Goal: Submit feedback/report problem

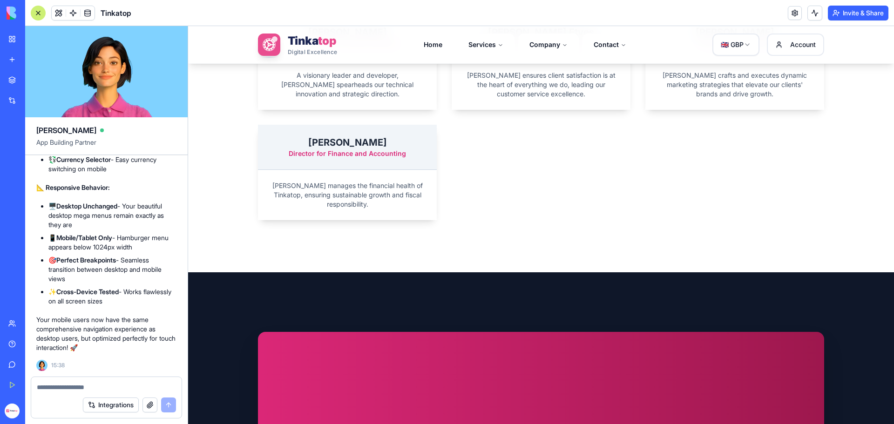
scroll to position [248454, 0]
drag, startPoint x: 62, startPoint y: 349, endPoint x: 31, endPoint y: 285, distance: 70.8
copy span "On a mobile and tablet devices screen sizes, implement a responsive hamburger m…"
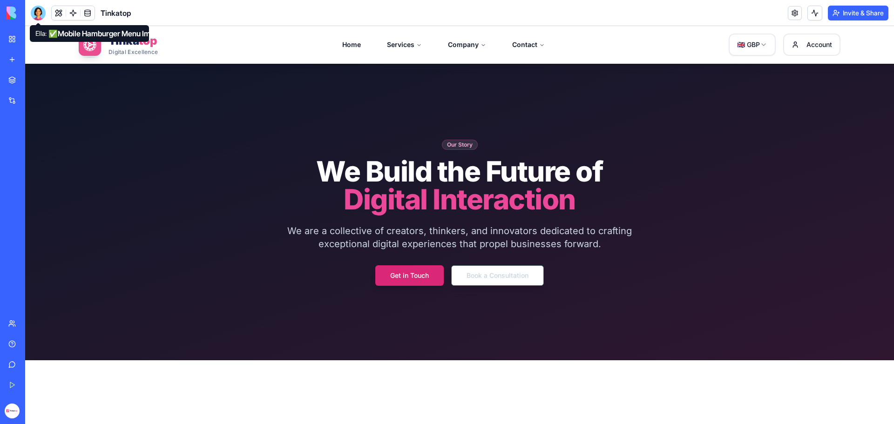
click at [37, 14] on div at bounding box center [38, 13] width 15 height 15
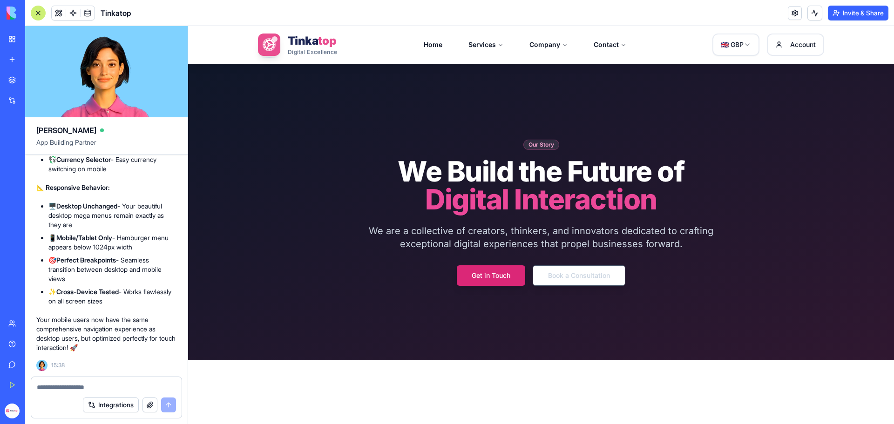
scroll to position [248686, 0]
click at [74, 385] on textarea at bounding box center [106, 387] width 139 height 9
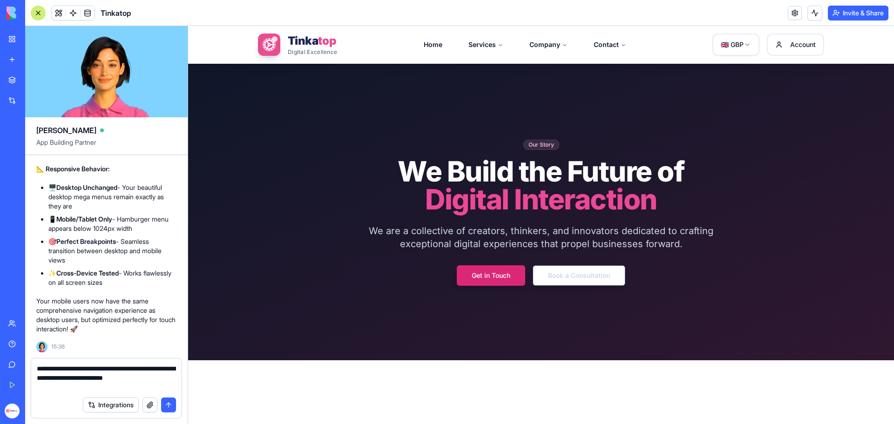
type textarea "**********"
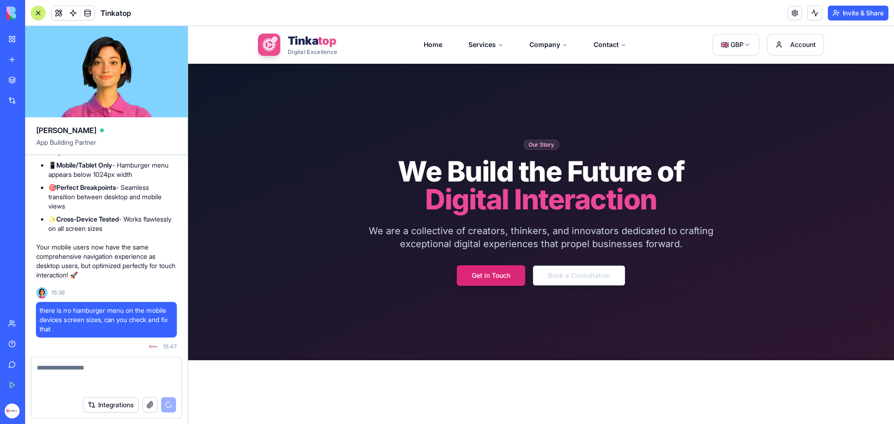
scroll to position [249252, 0]
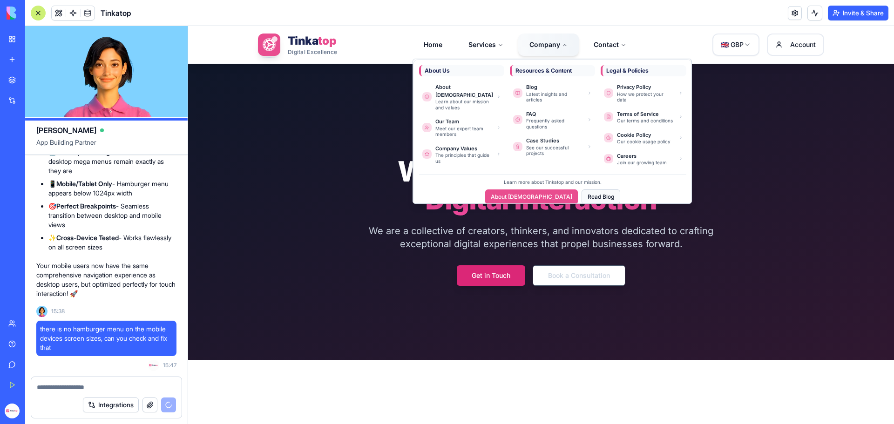
click at [581, 190] on button "Read Blog" at bounding box center [600, 196] width 39 height 15
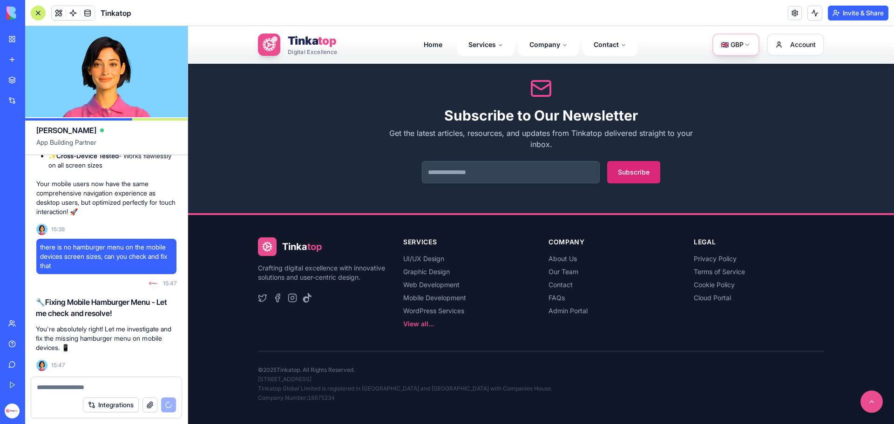
scroll to position [249334, 0]
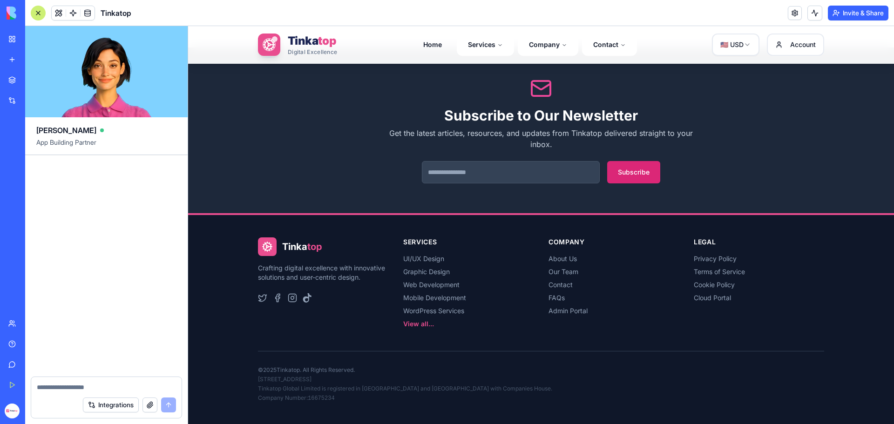
scroll to position [249955, 0]
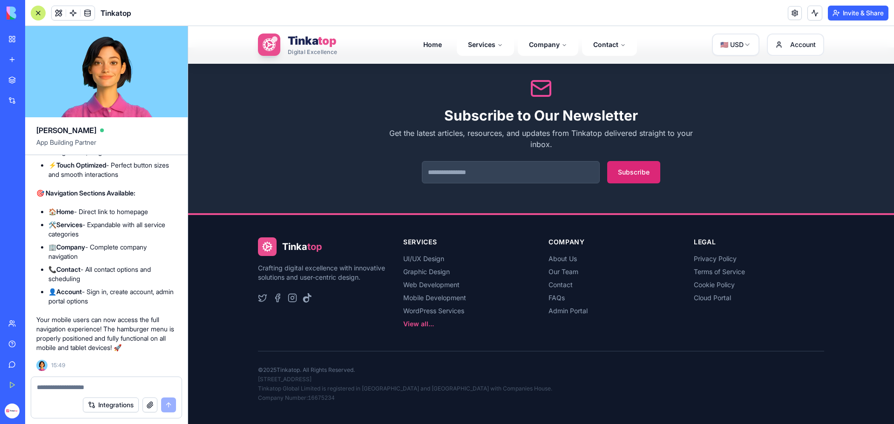
click at [46, 393] on div "Integrations" at bounding box center [106, 405] width 150 height 26
click at [49, 387] on textarea at bounding box center [106, 387] width 139 height 9
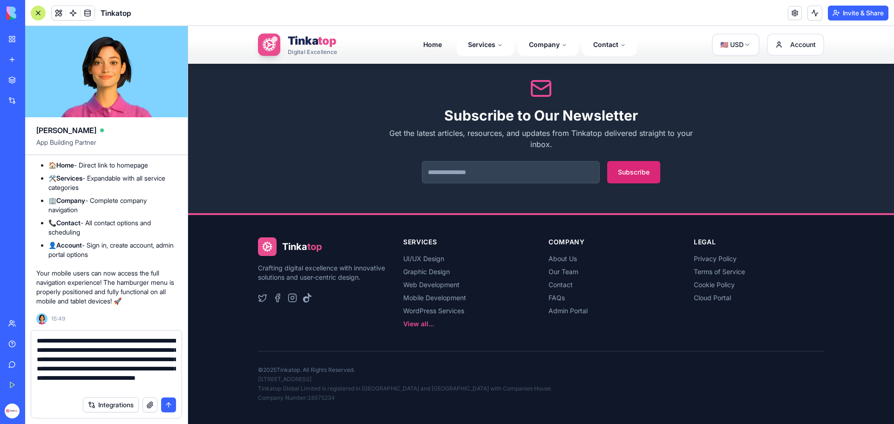
scroll to position [18, 0]
click at [120, 388] on textarea "**********" at bounding box center [106, 364] width 139 height 56
paste textarea "******"
click at [101, 387] on textarea "**********" at bounding box center [106, 364] width 139 height 56
click at [131, 386] on textarea "**********" at bounding box center [106, 364] width 139 height 56
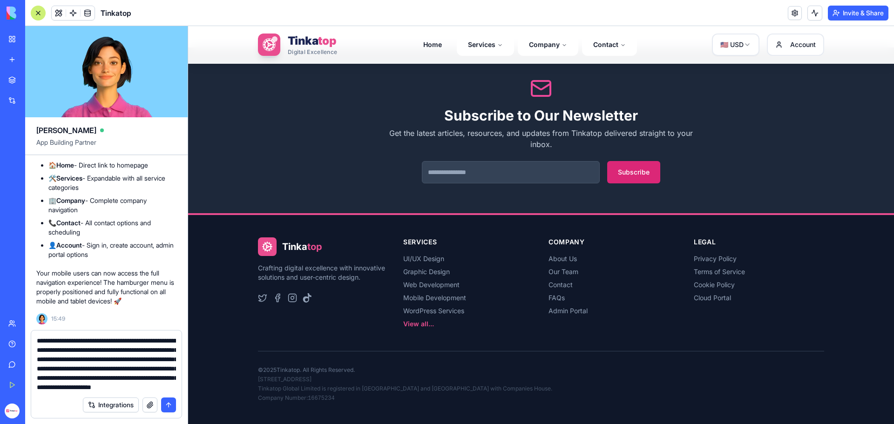
scroll to position [27, 0]
type textarea "**********"
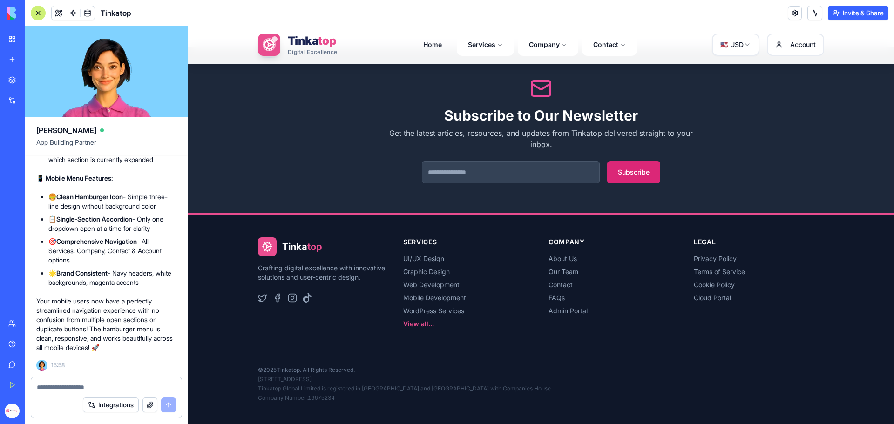
scroll to position [250690, 0]
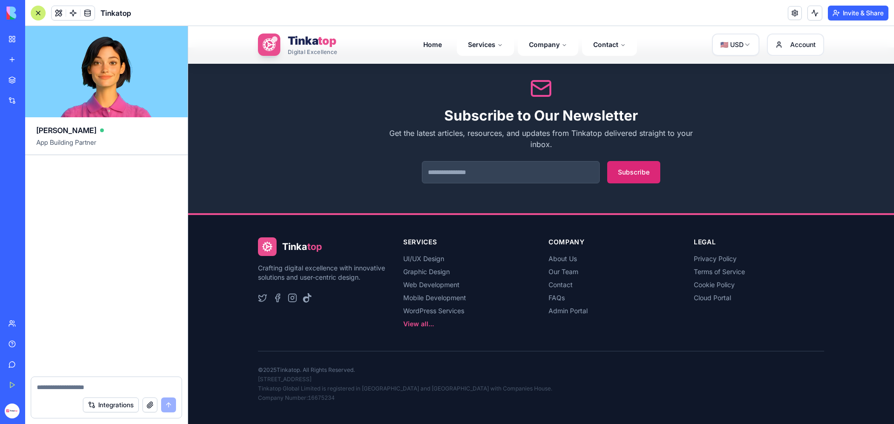
scroll to position [251314, 0]
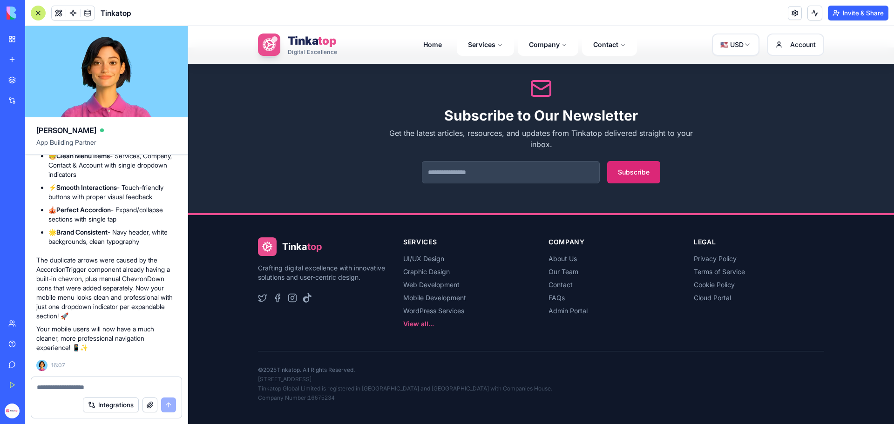
click at [91, 387] on textarea at bounding box center [106, 387] width 139 height 9
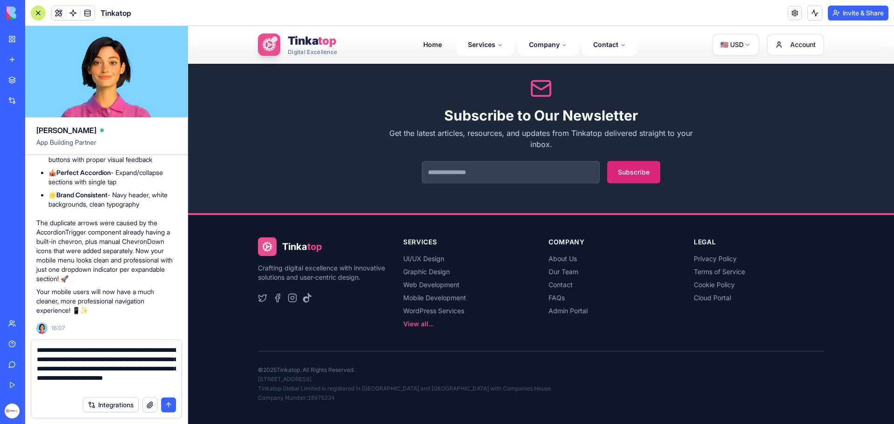
type textarea "**********"
click at [155, 405] on button "button" at bounding box center [149, 405] width 15 height 15
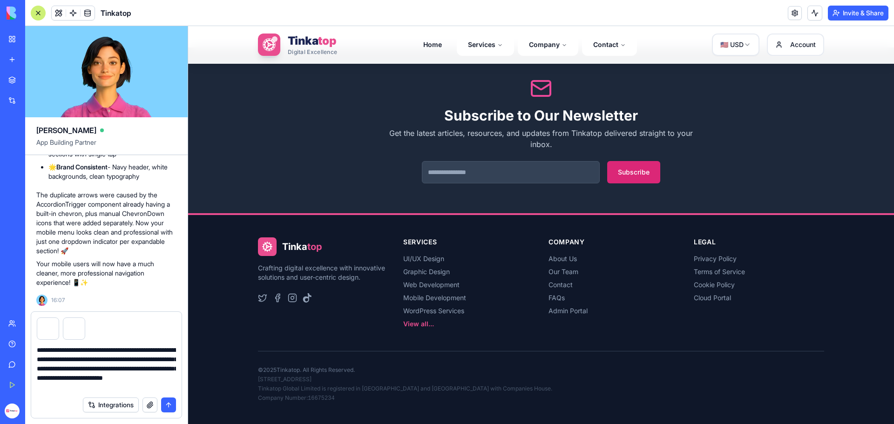
click at [169, 408] on button "submit" at bounding box center [168, 405] width 15 height 15
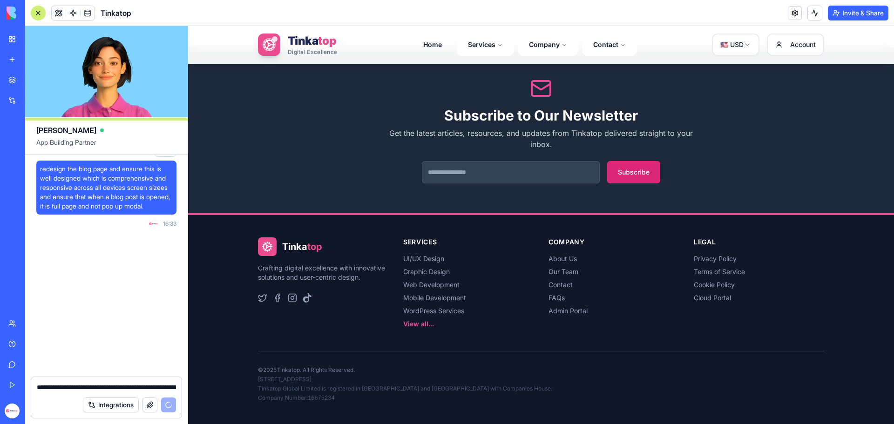
scroll to position [251599, 0]
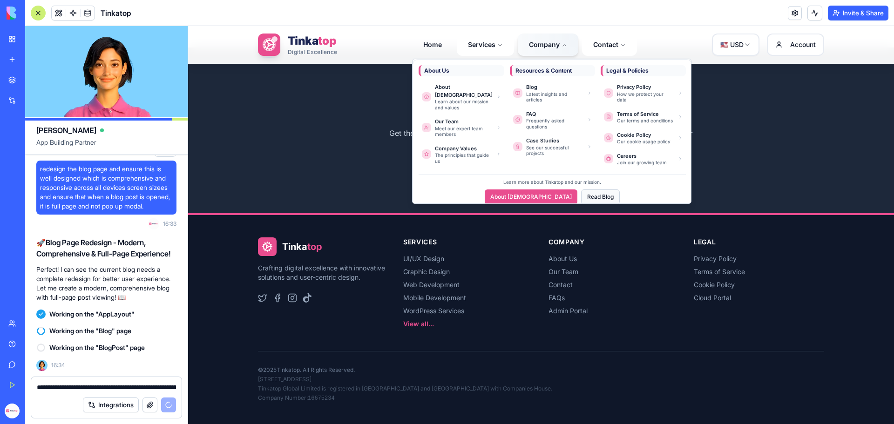
click at [590, 191] on button "Read Blog" at bounding box center [600, 196] width 39 height 15
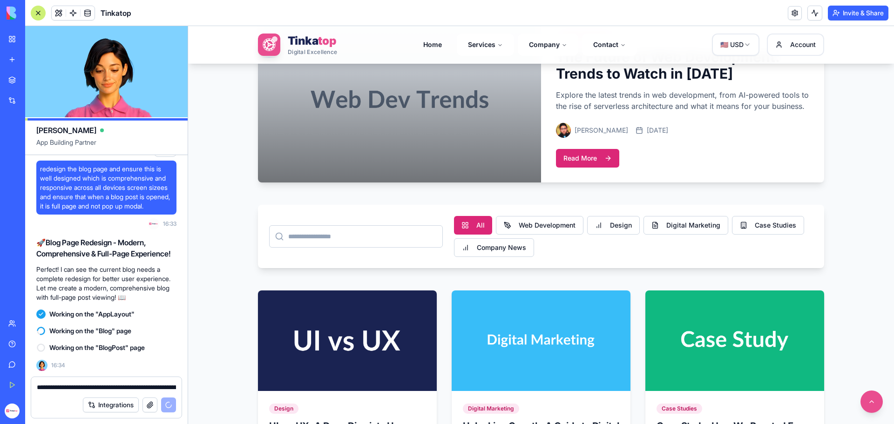
scroll to position [289, 0]
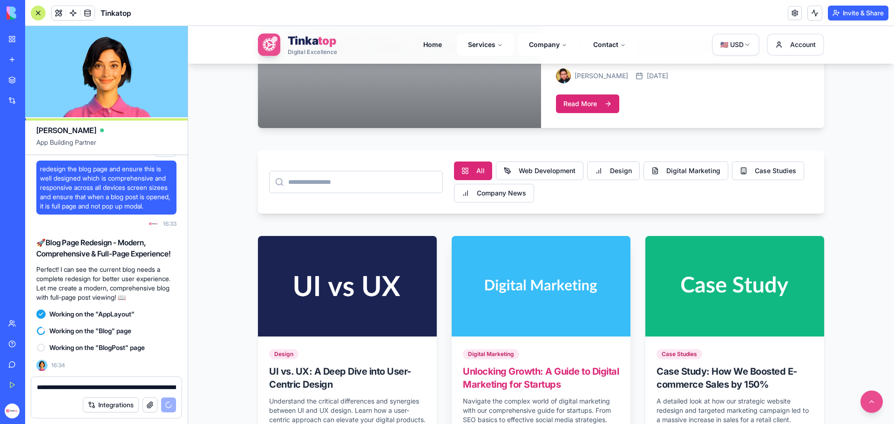
click at [555, 302] on img at bounding box center [541, 287] width 188 height 106
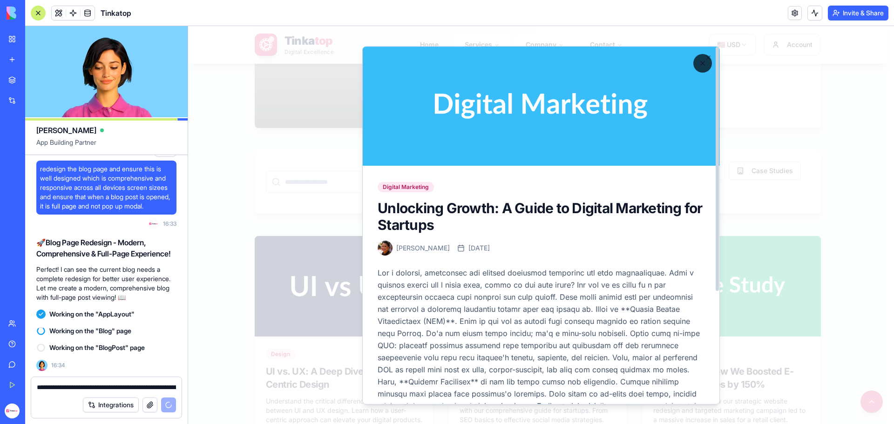
click at [693, 58] on button at bounding box center [702, 63] width 19 height 19
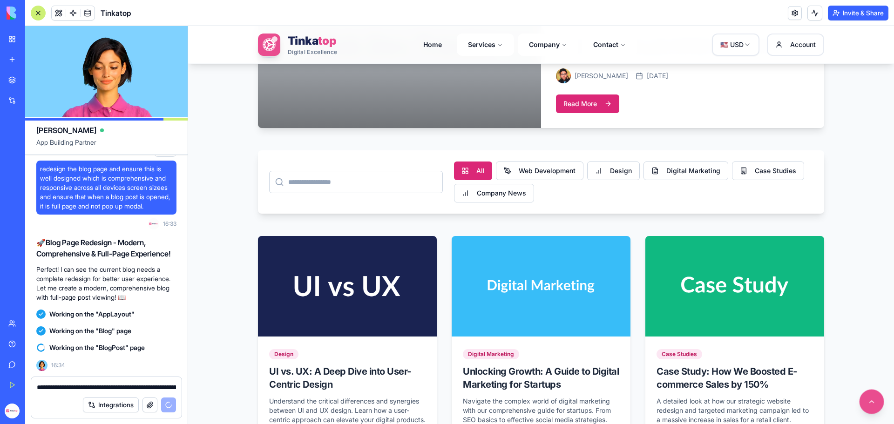
click at [869, 405] on button at bounding box center [871, 402] width 25 height 25
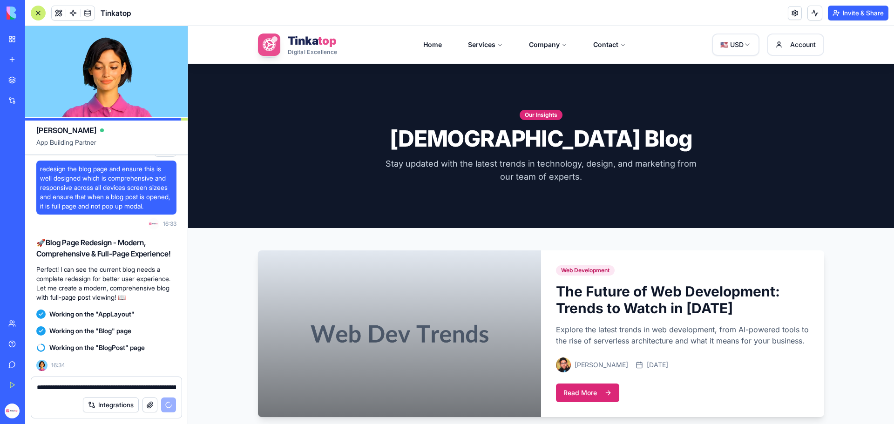
scroll to position [251506, 0]
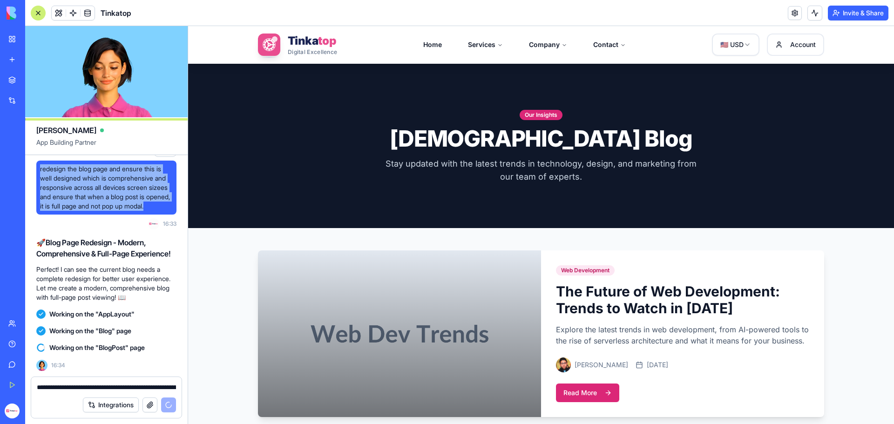
drag, startPoint x: 63, startPoint y: 290, endPoint x: 40, endPoint y: 238, distance: 56.9
click at [40, 215] on div "redesign the blog page and ensure this is well designed which is comprehensive …" at bounding box center [106, 188] width 140 height 54
copy span "redesign the blog page and ensure this is well designed which is comprehensive …"
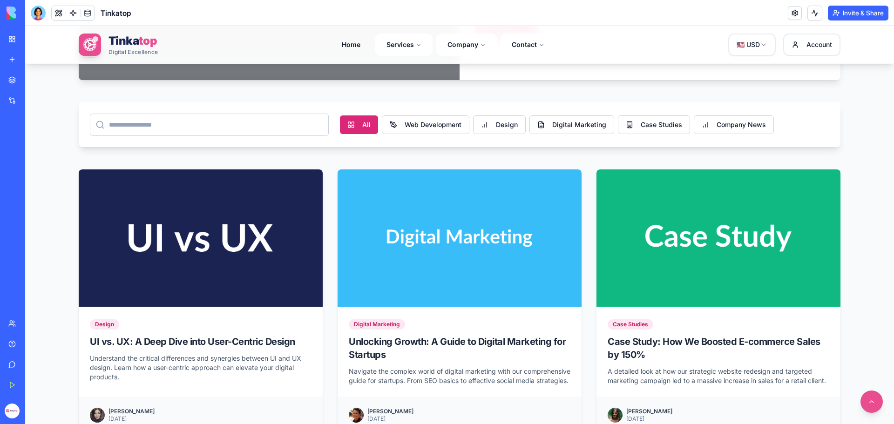
scroll to position [465, 0]
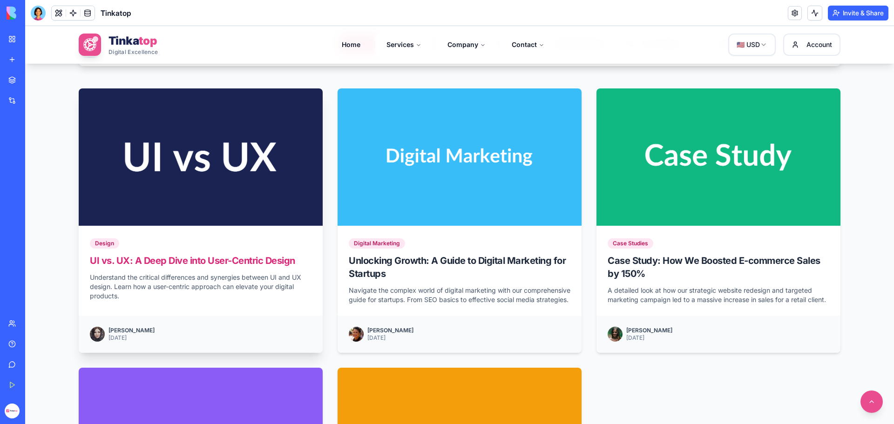
click at [145, 281] on p "Understand the critical differences and synergies between UI and UX design. Lea…" at bounding box center [201, 287] width 222 height 28
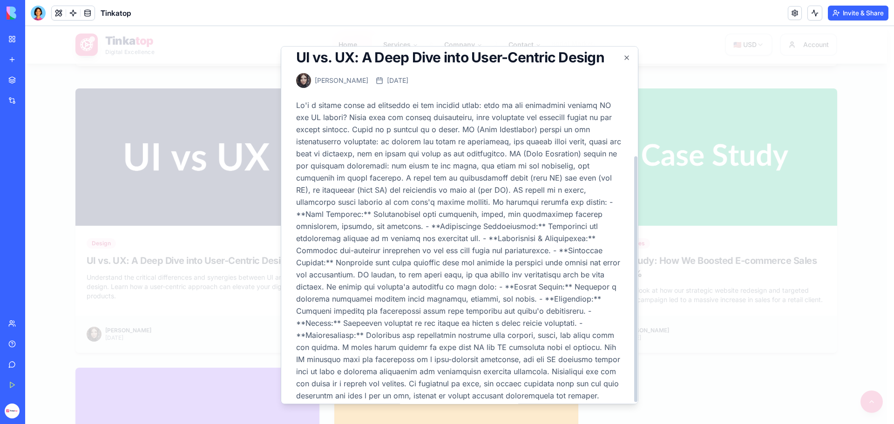
scroll to position [162, 0]
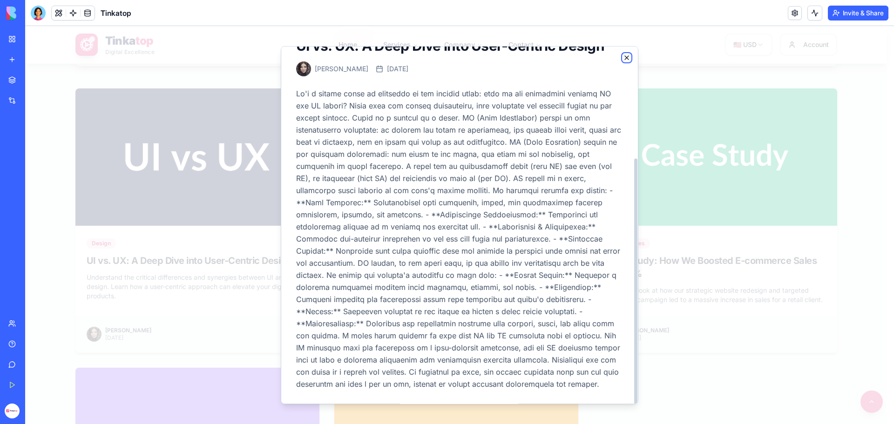
click at [623, 55] on icon "button" at bounding box center [626, 57] width 7 height 7
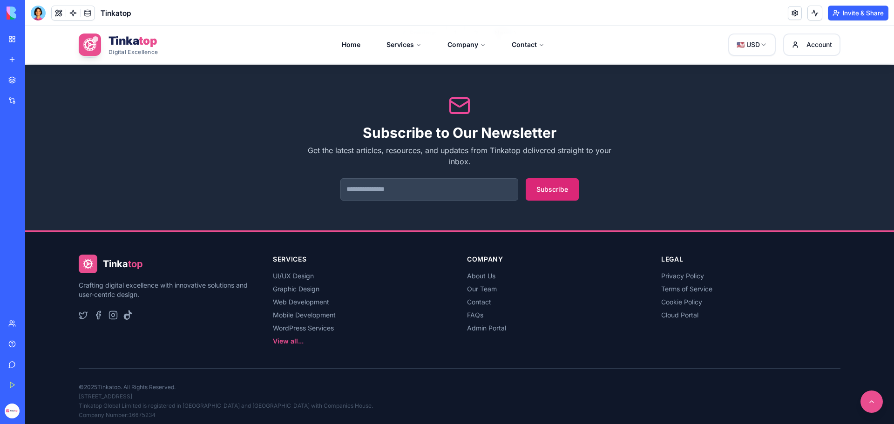
scroll to position [1117, 0]
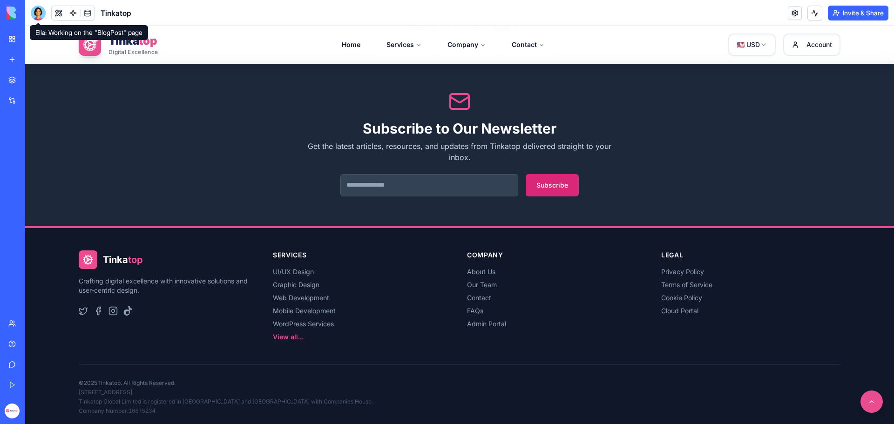
click at [39, 12] on div at bounding box center [38, 13] width 15 height 15
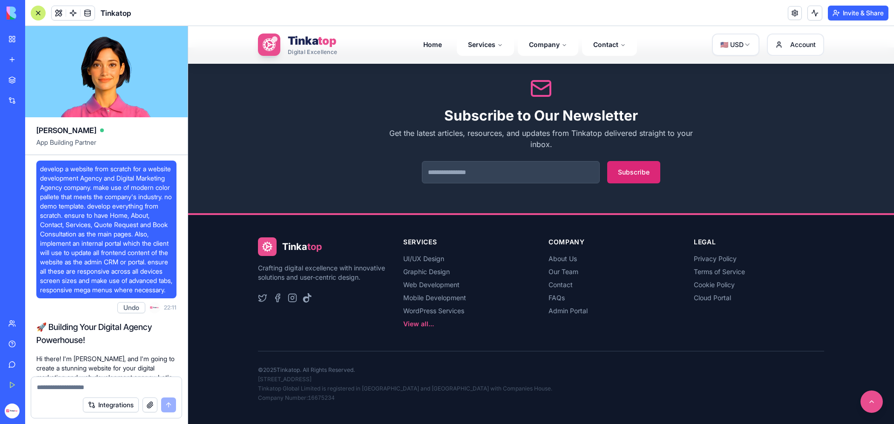
scroll to position [251599, 0]
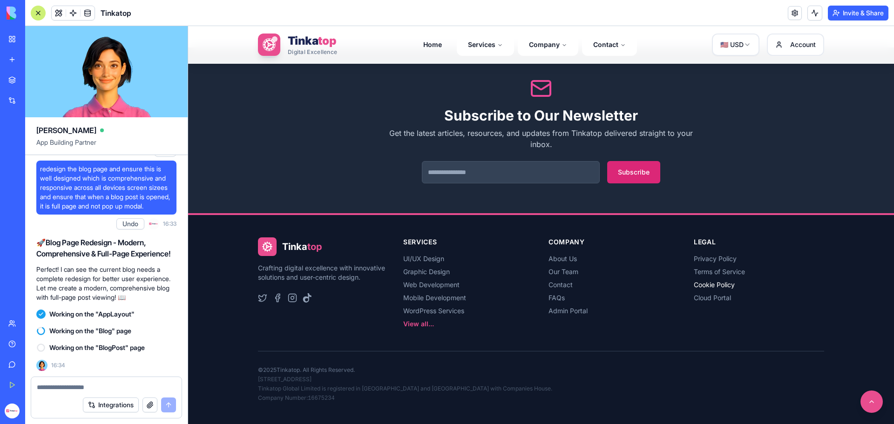
click at [707, 284] on link "Cookie Policy" at bounding box center [714, 285] width 41 height 8
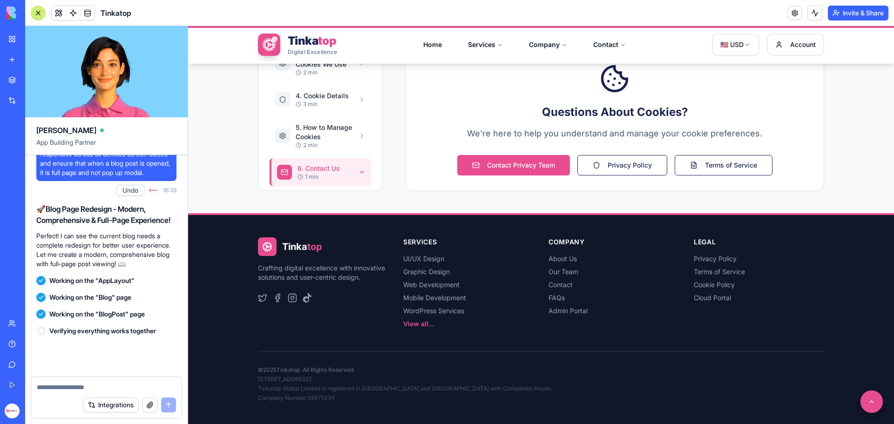
scroll to position [251633, 0]
